Goal: Navigation & Orientation: Find specific page/section

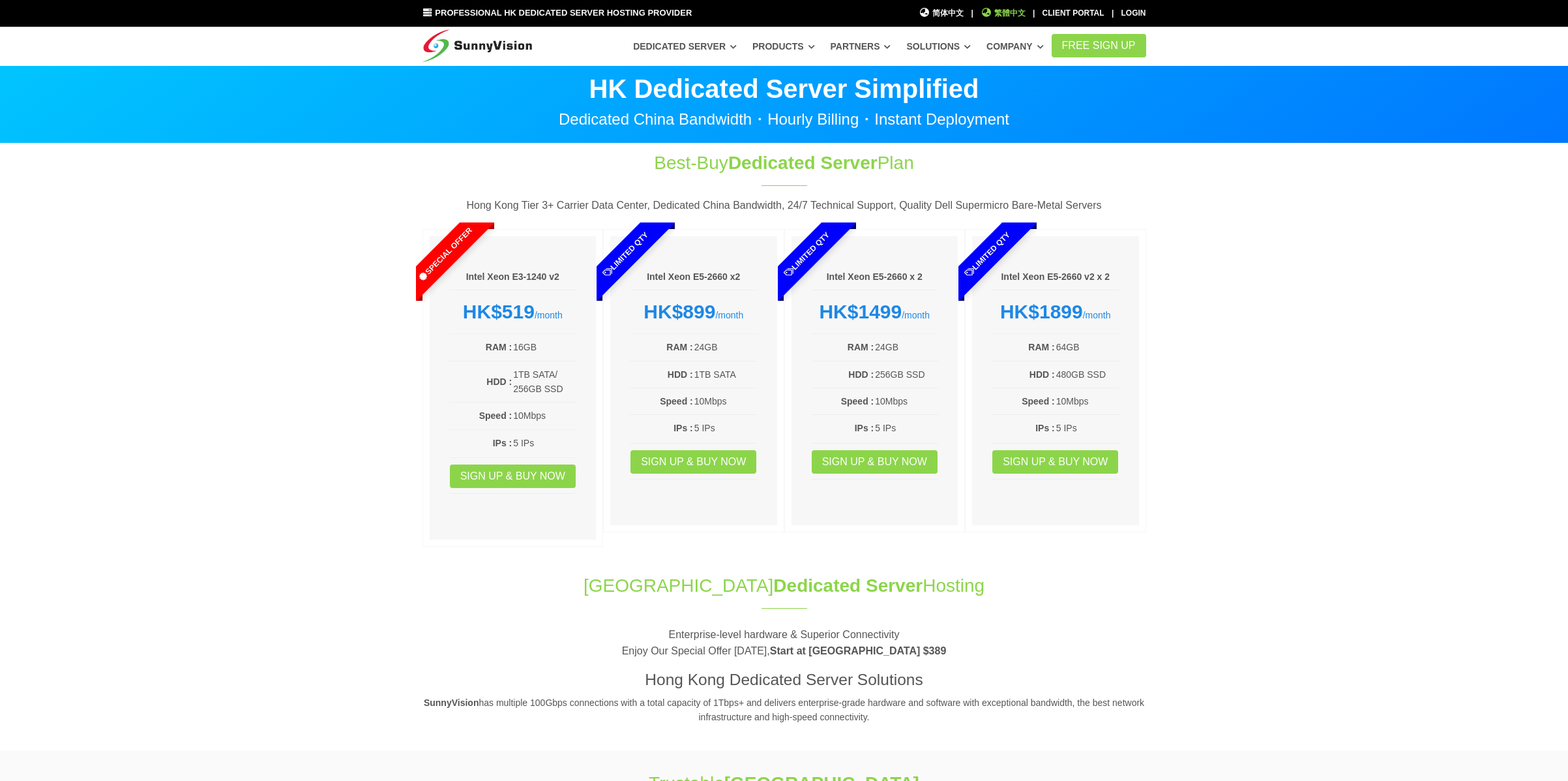
click at [995, 12] on span "繁體中文" at bounding box center [1003, 13] width 45 height 13
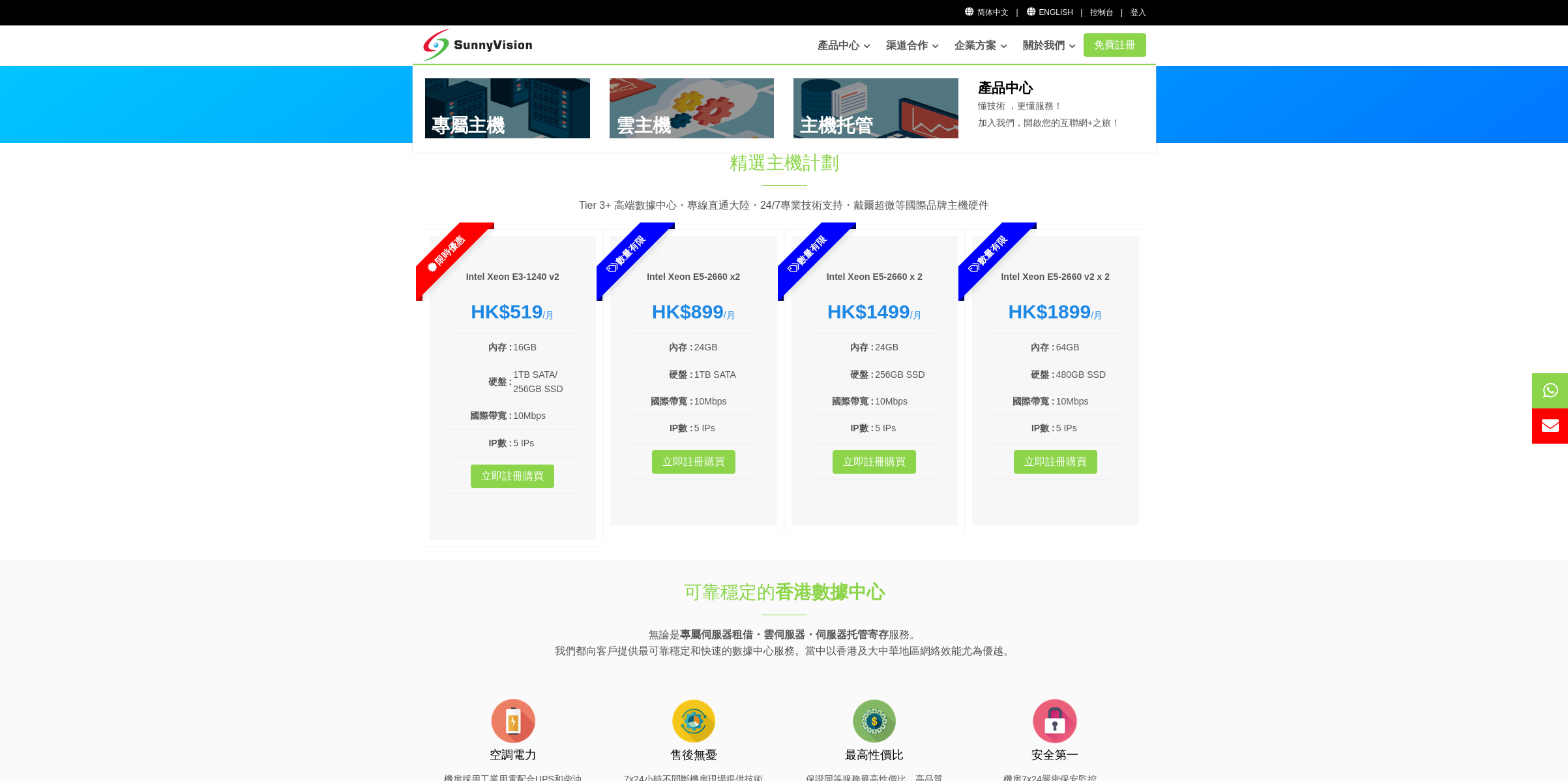
click at [670, 114] on link at bounding box center [692, 108] width 165 height 60
